Goal: Download file/media

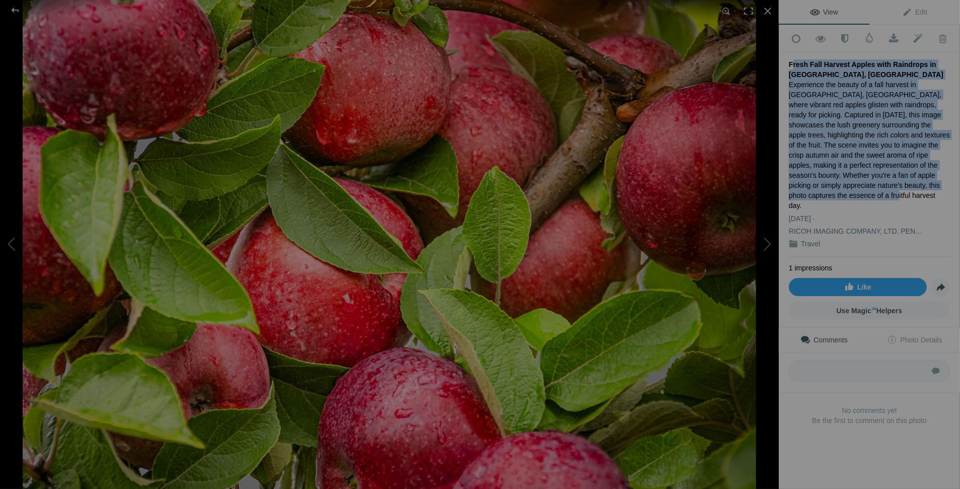
drag, startPoint x: 791, startPoint y: 59, endPoint x: 928, endPoint y: 181, distance: 183.4
click at [928, 181] on div "Fresh Fall Harvest Apples with Raindrops in [GEOGRAPHIC_DATA], [GEOGRAPHIC_DATA…" at bounding box center [869, 154] width 161 height 205
copy div "Fresh Fall Harvest Apples with Raindrops in [GEOGRAPHIC_DATA], [GEOGRAPHIC_DATA…"
click at [890, 36] on span at bounding box center [894, 39] width 25 height 10
click at [914, 10] on span "Edit" at bounding box center [914, 12] width 25 height 8
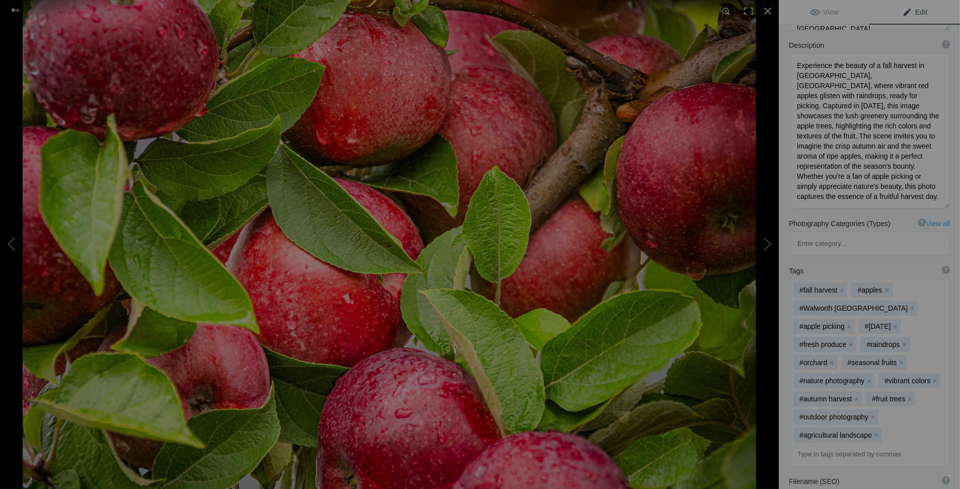
scroll to position [151, 0]
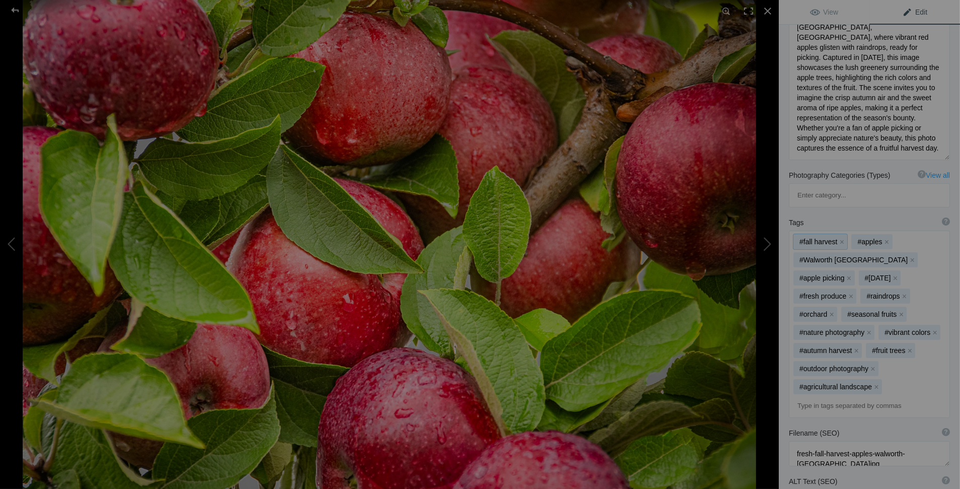
drag, startPoint x: 897, startPoint y: 344, endPoint x: 813, endPoint y: 334, distance: 84.7
click at [813, 334] on div "#fall harvest x #apples x #Walworth [GEOGRAPHIC_DATA] x #apple picking x #[DATE…" at bounding box center [870, 324] width 160 height 186
